Goal: Navigation & Orientation: Find specific page/section

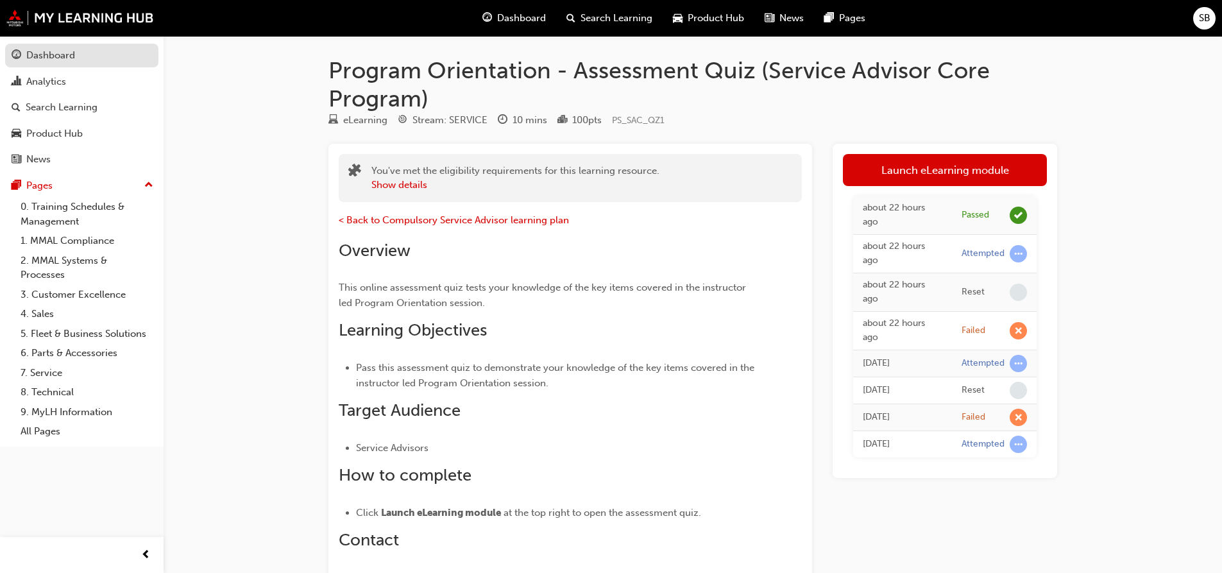
click at [53, 62] on div "Dashboard" at bounding box center [50, 55] width 49 height 15
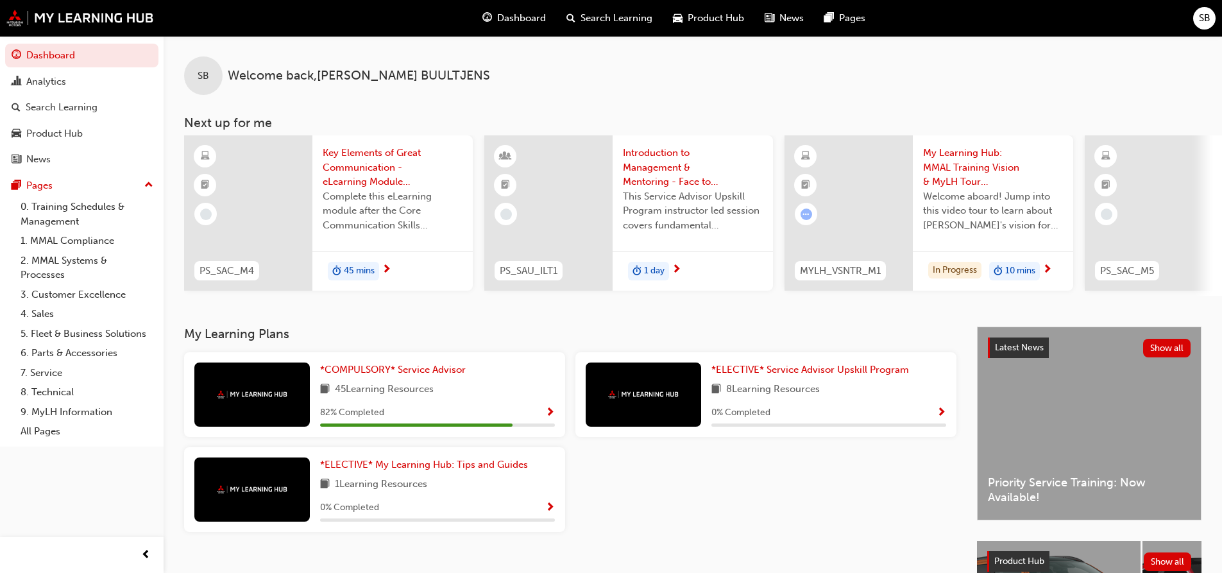
click at [578, 171] on div at bounding box center [548, 212] width 128 height 155
click at [448, 375] on span "*COMPULSORY* Service Advisor" at bounding box center [393, 370] width 146 height 12
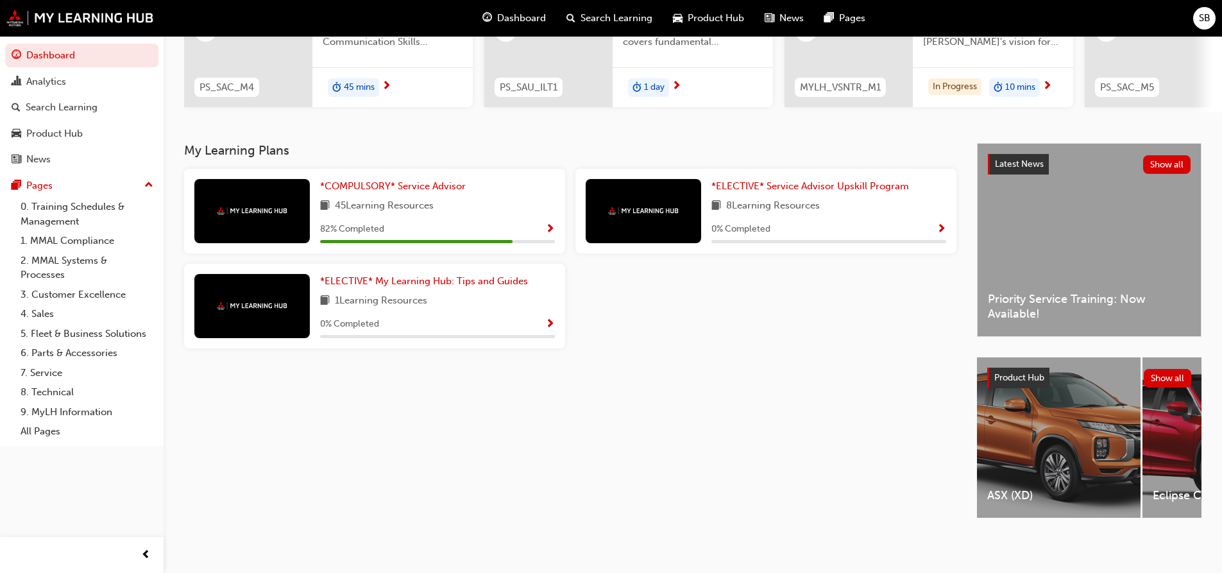
scroll to position [194, 0]
